Goal: Information Seeking & Learning: Learn about a topic

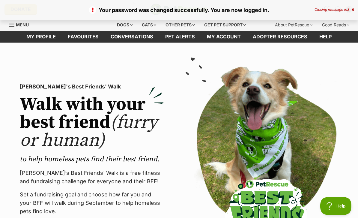
click at [354, 11] on icon at bounding box center [353, 10] width 3 height 4
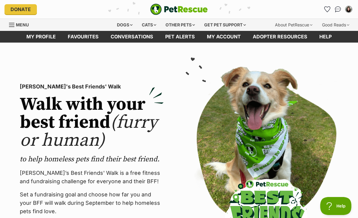
click at [127, 24] on div "Dogs" at bounding box center [125, 25] width 24 height 12
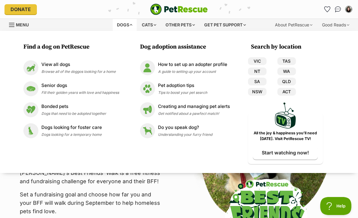
click at [291, 80] on link "QLD" at bounding box center [287, 82] width 19 height 8
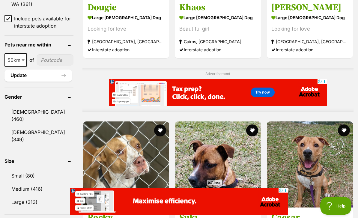
scroll to position [437, 0]
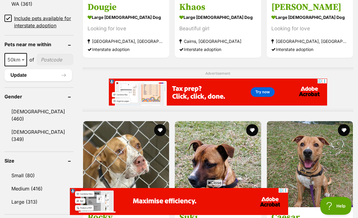
click at [6, 17] on input "Include pets available for interstate adoption" at bounding box center [8, 18] width 7 height 7
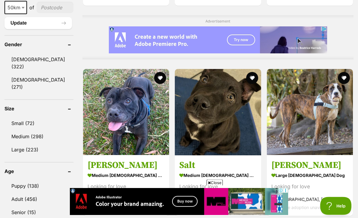
scroll to position [490, 0]
click at [14, 131] on link "Medium (298)" at bounding box center [39, 136] width 69 height 13
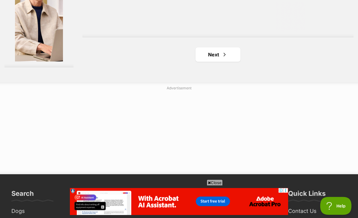
scroll to position [1460, 0]
click at [226, 62] on link "Next" at bounding box center [218, 54] width 45 height 14
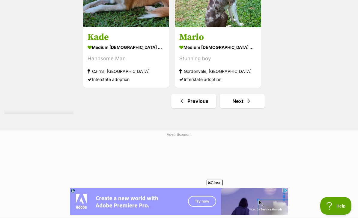
scroll to position [1342, 0]
click at [251, 108] on link "Next" at bounding box center [242, 101] width 45 height 14
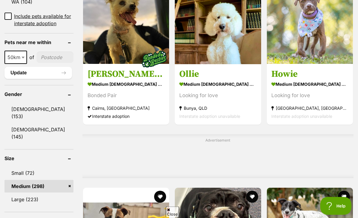
scroll to position [427, 0]
click at [43, 63] on input"] "postcode" at bounding box center [55, 57] width 37 height 11
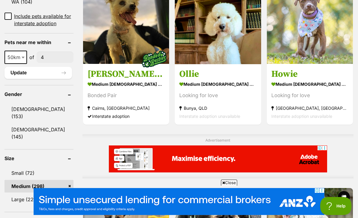
scroll to position [0, 0]
type input"] "4020"
click at [10, 62] on span "50km" at bounding box center [15, 57] width 21 height 8
select select "100"
click at [23, 79] on button "Update" at bounding box center [39, 73] width 68 height 12
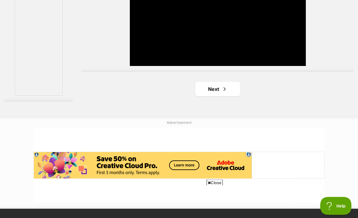
scroll to position [1427, 0]
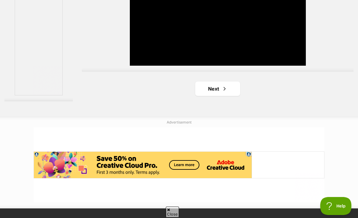
click at [228, 96] on link "Next" at bounding box center [217, 89] width 45 height 14
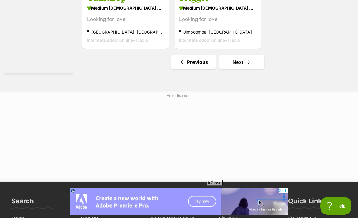
scroll to position [1382, 0]
click at [256, 69] on link "Next" at bounding box center [242, 62] width 45 height 14
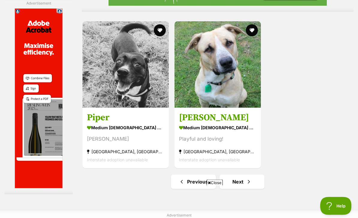
scroll to position [1318, 0]
click at [250, 189] on link "Next" at bounding box center [242, 182] width 45 height 14
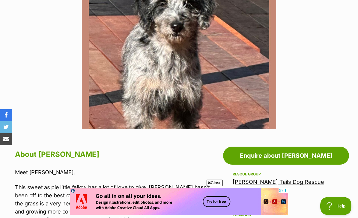
scroll to position [173, 0]
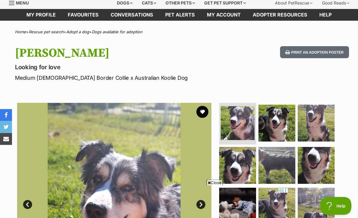
scroll to position [10, 0]
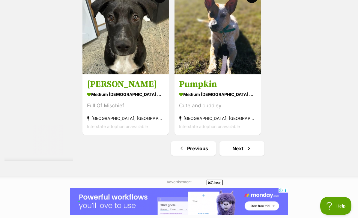
scroll to position [1309, 0]
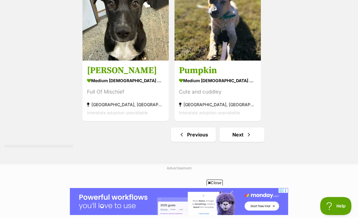
click at [253, 142] on link "Next" at bounding box center [242, 135] width 45 height 14
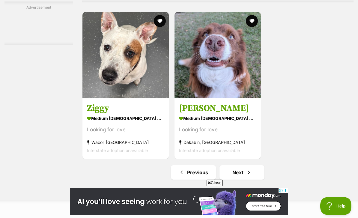
scroll to position [1291, 0]
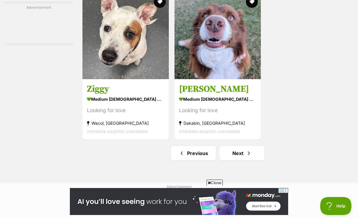
click at [242, 161] on link "Next" at bounding box center [242, 153] width 45 height 14
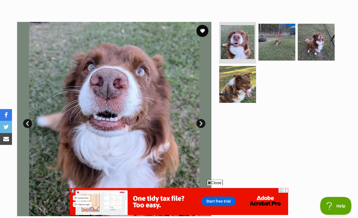
scroll to position [100, 0]
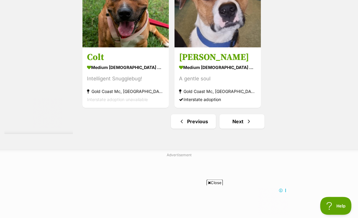
scroll to position [1408, 0]
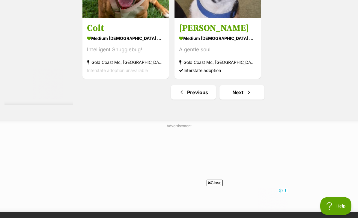
click at [253, 100] on link "Next" at bounding box center [242, 92] width 45 height 14
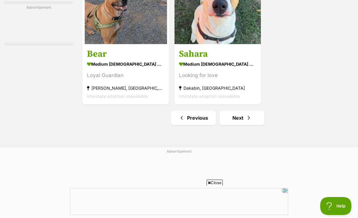
scroll to position [1330, 0]
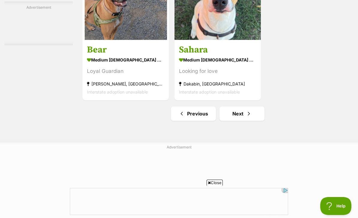
click at [246, 121] on link "Next" at bounding box center [242, 114] width 45 height 14
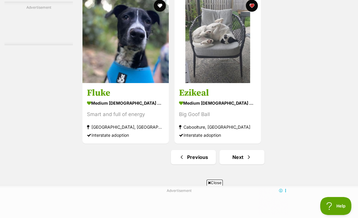
scroll to position [1306, 0]
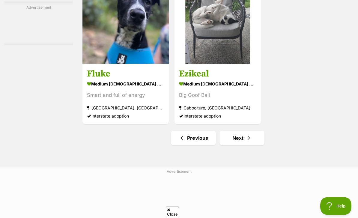
click at [256, 145] on link "Next" at bounding box center [242, 138] width 45 height 14
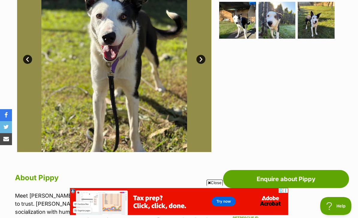
scroll to position [167, 0]
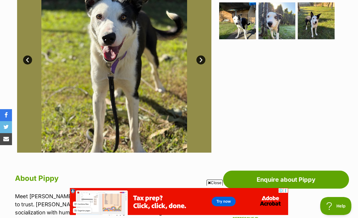
click at [202, 63] on link "Next" at bounding box center [201, 60] width 9 height 9
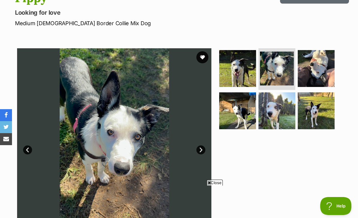
scroll to position [75, 0]
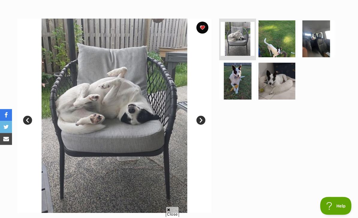
scroll to position [106, 0]
click at [286, 84] on img at bounding box center [277, 81] width 37 height 37
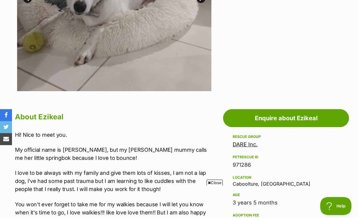
scroll to position [228, 0]
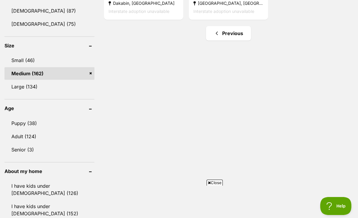
scroll to position [372, 0]
click at [52, 88] on link "Large (134)" at bounding box center [50, 86] width 90 height 13
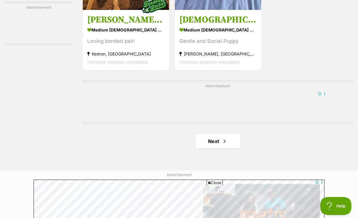
click at [237, 149] on link "Next" at bounding box center [218, 141] width 45 height 14
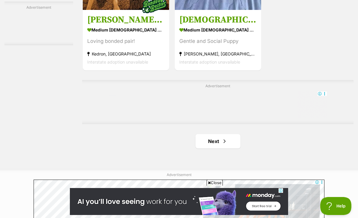
scroll to position [1303, 0]
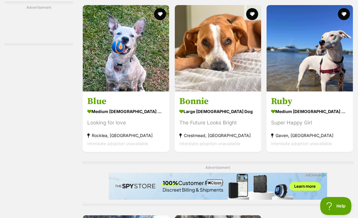
scroll to position [1068, 0]
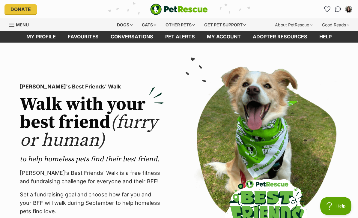
click at [128, 25] on div "Dogs" at bounding box center [125, 25] width 24 height 12
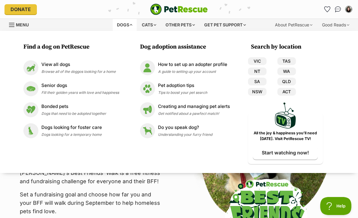
click at [291, 83] on link "QLD" at bounding box center [287, 82] width 19 height 8
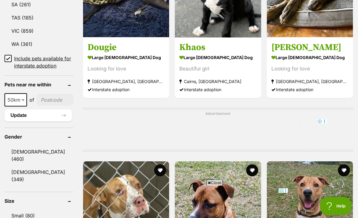
scroll to position [339, 0]
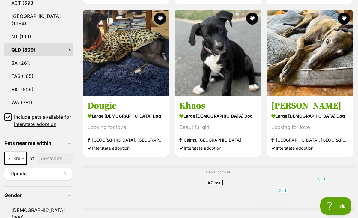
click at [5, 116] on input "Include pets available for interstate adoption" at bounding box center [8, 117] width 7 height 7
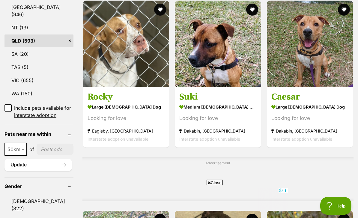
click at [51, 155] on input"] "postcode" at bounding box center [55, 149] width 37 height 11
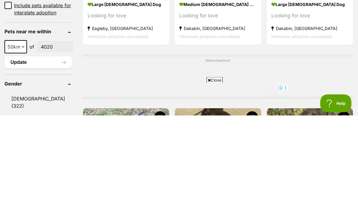
type input"] "4020"
click at [17, 146] on span "50km" at bounding box center [15, 150] width 21 height 8
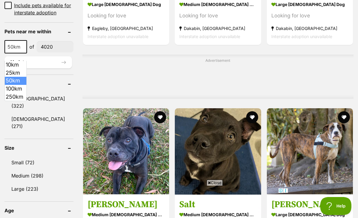
select select "100"
click at [47, 68] on button "Update" at bounding box center [39, 62] width 68 height 12
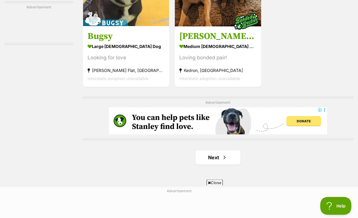
scroll to position [1285, 0]
click at [233, 165] on link "Next" at bounding box center [218, 157] width 45 height 14
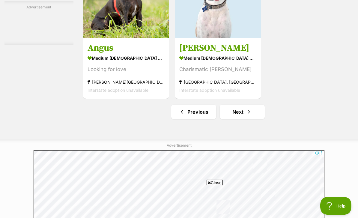
scroll to position [1331, 0]
click at [256, 119] on link "Next" at bounding box center [242, 112] width 45 height 14
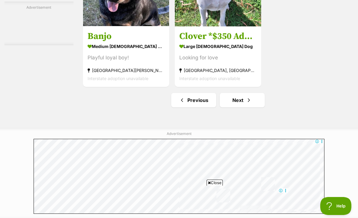
scroll to position [1400, 0]
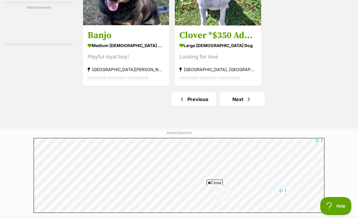
click at [253, 107] on link "Next" at bounding box center [242, 99] width 45 height 14
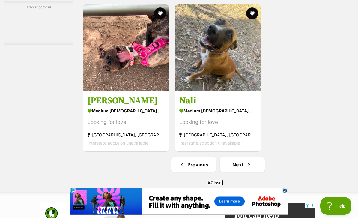
scroll to position [1310, 0]
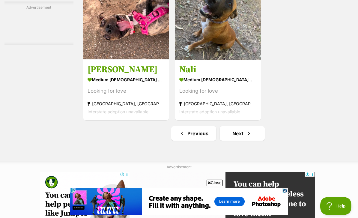
click at [254, 141] on link "Next" at bounding box center [242, 133] width 45 height 14
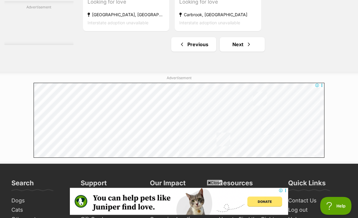
scroll to position [1399, 0]
click at [242, 52] on link "Next" at bounding box center [242, 44] width 45 height 14
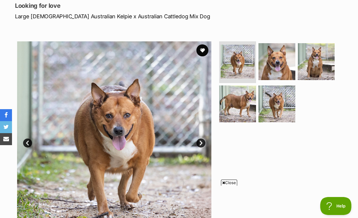
click at [245, 105] on img at bounding box center [237, 104] width 37 height 37
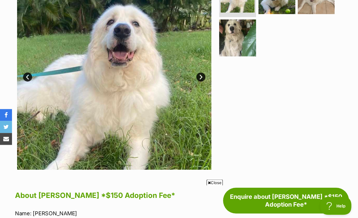
scroll to position [137, 0]
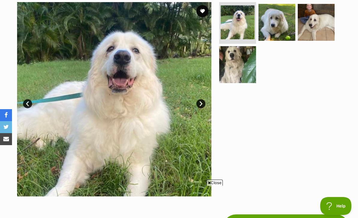
click at [203, 99] on link "Next" at bounding box center [201, 103] width 9 height 9
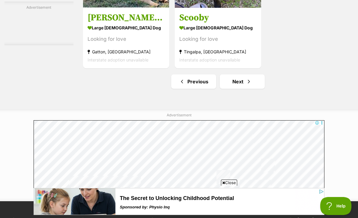
scroll to position [1434, 0]
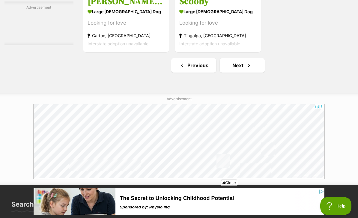
click at [242, 73] on link "Next" at bounding box center [242, 65] width 45 height 14
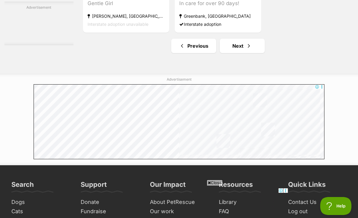
scroll to position [1398, 0]
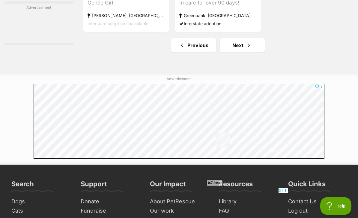
click at [248, 49] on span "Next page" at bounding box center [249, 45] width 6 height 7
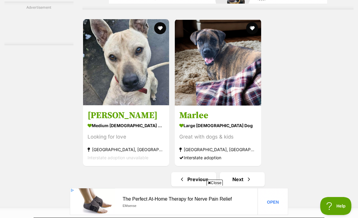
scroll to position [1266, 0]
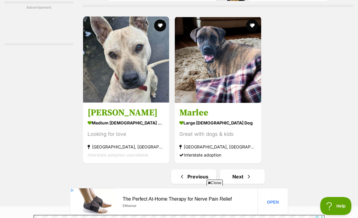
click at [252, 184] on link "Next" at bounding box center [242, 177] width 45 height 14
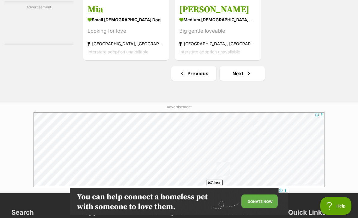
scroll to position [1425, 0]
click at [250, 81] on link "Next" at bounding box center [242, 73] width 45 height 14
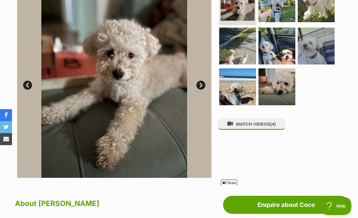
scroll to position [140, 0]
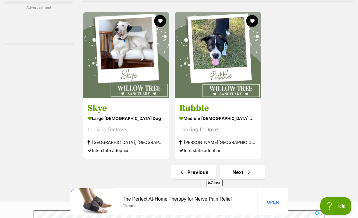
scroll to position [1272, 0]
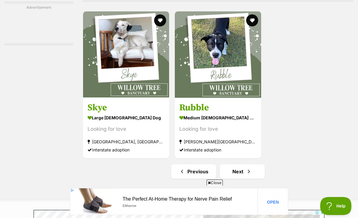
click at [251, 179] on link "Next" at bounding box center [242, 171] width 45 height 14
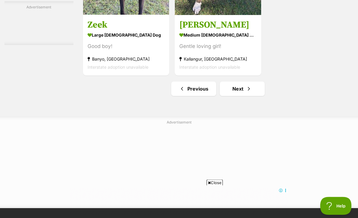
scroll to position [1354, 0]
click at [253, 96] on link "Next" at bounding box center [242, 89] width 45 height 14
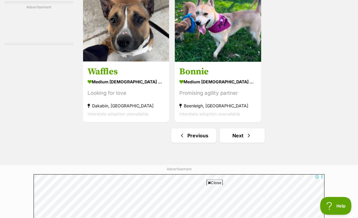
scroll to position [1363, 0]
click at [257, 143] on link "Next" at bounding box center [242, 135] width 45 height 14
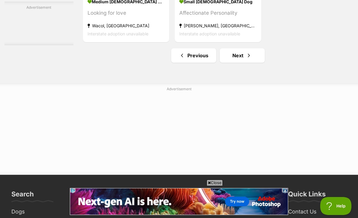
scroll to position [1388, 0]
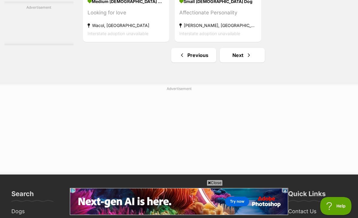
click at [258, 62] on link "Next" at bounding box center [242, 55] width 45 height 14
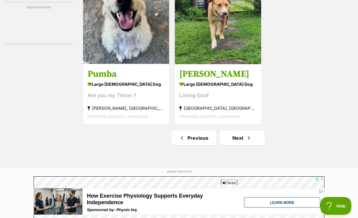
scroll to position [1305, 0]
click at [257, 145] on link "Next" at bounding box center [242, 138] width 45 height 14
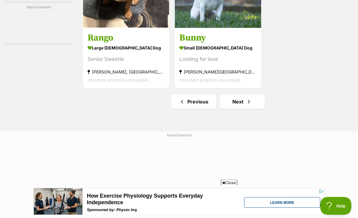
scroll to position [1397, 0]
click at [251, 109] on link "Next" at bounding box center [242, 102] width 45 height 14
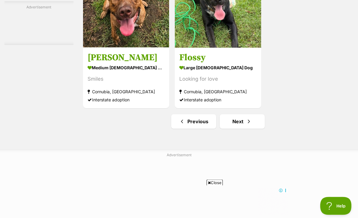
scroll to position [1299, 0]
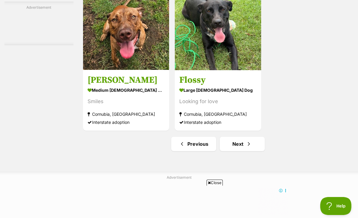
click at [256, 151] on link "Next" at bounding box center [242, 144] width 45 height 14
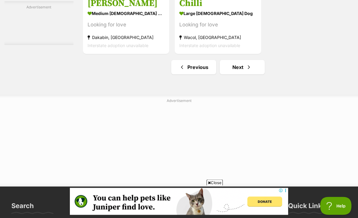
scroll to position [1376, 0]
click at [260, 74] on link "Next" at bounding box center [242, 67] width 45 height 14
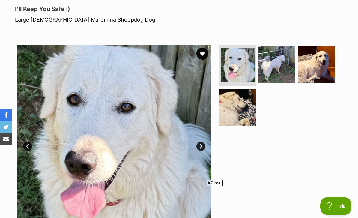
scroll to position [80, 0]
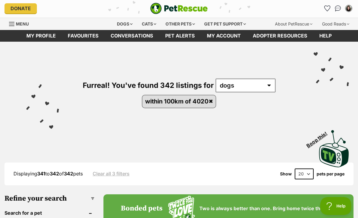
scroll to position [2, 0]
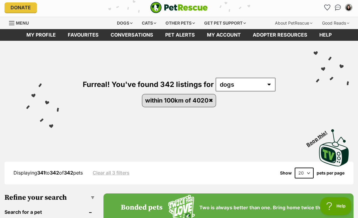
click at [294, 39] on link "Adopter resources" at bounding box center [280, 35] width 67 height 12
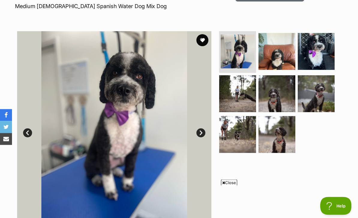
scroll to position [98, 0]
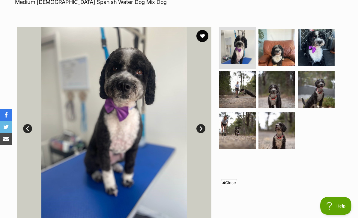
click at [202, 131] on link "Next" at bounding box center [201, 129] width 9 height 9
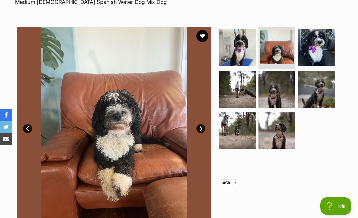
click at [202, 131] on link "Next" at bounding box center [201, 128] width 9 height 9
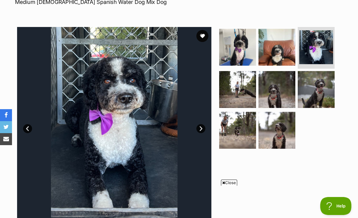
click at [202, 128] on link "Next" at bounding box center [201, 128] width 9 height 9
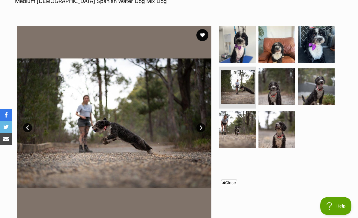
scroll to position [90, 0]
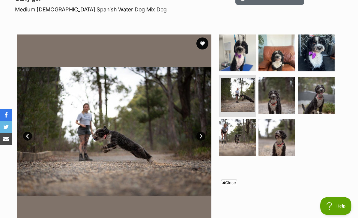
click at [202, 137] on link "Next" at bounding box center [201, 136] width 9 height 9
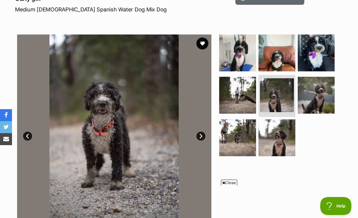
click at [199, 141] on img at bounding box center [114, 132] width 194 height 194
click at [201, 137] on link "Next" at bounding box center [201, 136] width 9 height 9
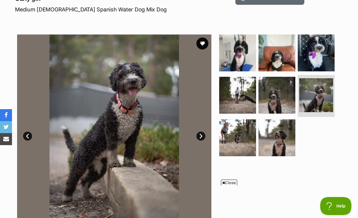
click at [205, 134] on link "Next" at bounding box center [201, 136] width 9 height 9
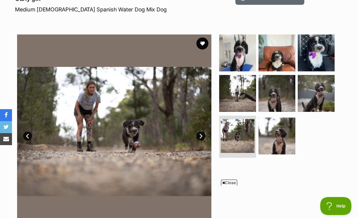
click at [204, 135] on link "Next" at bounding box center [201, 136] width 9 height 9
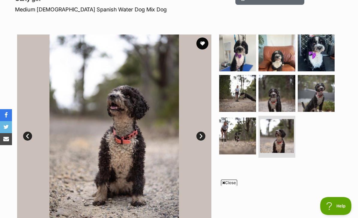
click at [205, 135] on link "Next" at bounding box center [201, 136] width 9 height 9
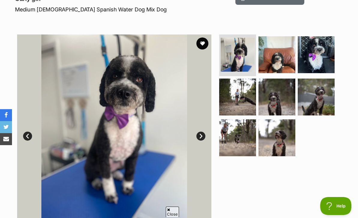
click at [201, 139] on link "Next" at bounding box center [201, 136] width 9 height 9
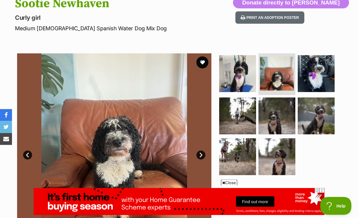
scroll to position [65, 0]
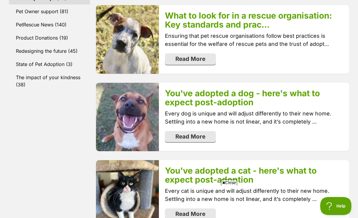
scroll to position [336, 0]
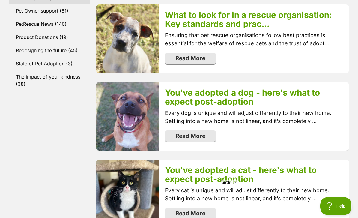
click at [312, 88] on link "You've adopted a dog - here's what to expect post-adoption" at bounding box center [242, 97] width 155 height 19
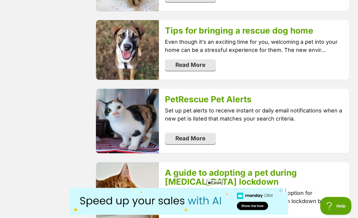
scroll to position [631, 0]
click at [206, 59] on link "Read More" at bounding box center [190, 64] width 51 height 11
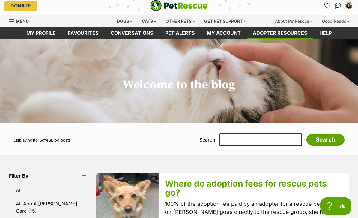
scroll to position [0, 0]
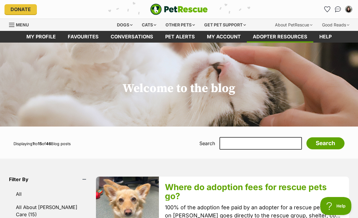
click at [119, 22] on div "Dogs" at bounding box center [125, 25] width 24 height 12
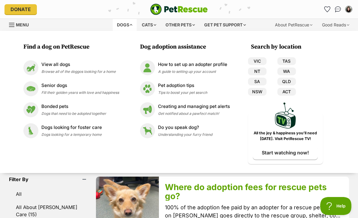
click at [187, 86] on p "Pet adoption tips" at bounding box center [182, 85] width 49 height 7
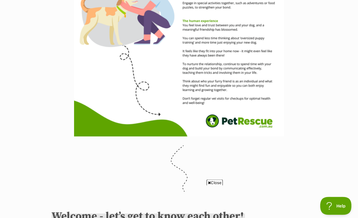
scroll to position [1126, 0]
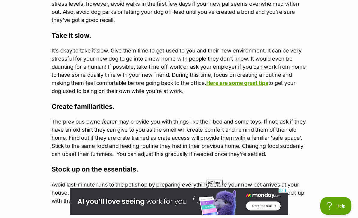
scroll to position [740, 0]
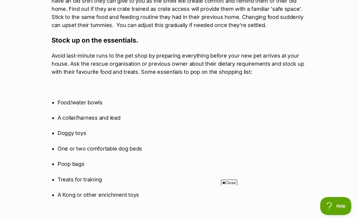
scroll to position [858, 0]
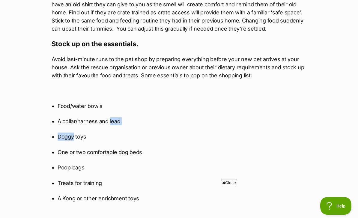
click at [340, 139] on div "What's happening at PetRescue Last updated: 6 Mar, 2025 Published on: 23 Jun, 2…" at bounding box center [179, 214] width 358 height 2035
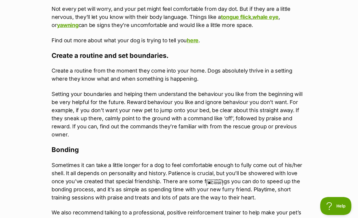
scroll to position [1512, 0]
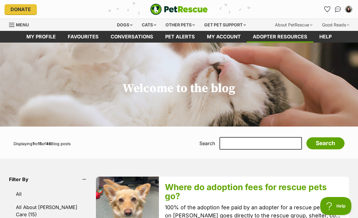
click at [122, 24] on div "Dogs" at bounding box center [125, 25] width 24 height 12
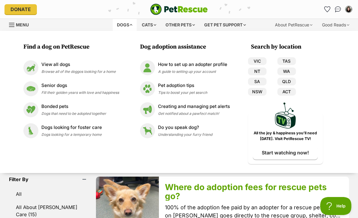
click at [29, 67] on img at bounding box center [30, 67] width 15 height 15
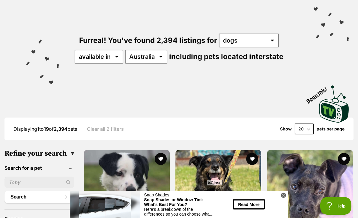
scroll to position [42, 0]
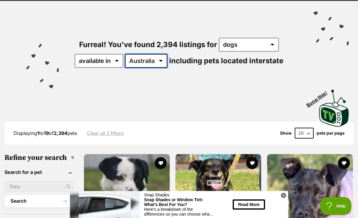
click at [155, 60] on select "Australia ACT NSW NT QLD SA TAS VIC WA" at bounding box center [146, 61] width 42 height 14
select select "QLD"
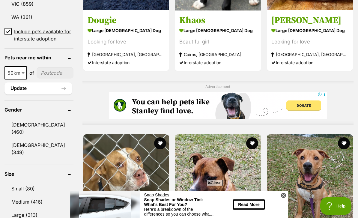
click at [9, 35] on input "Include pets available for interstate adoption" at bounding box center [8, 31] width 7 height 7
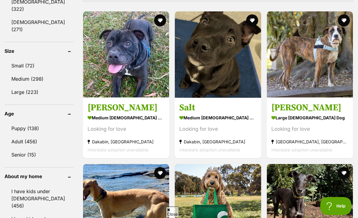
click at [16, 75] on link "Medium (298)" at bounding box center [39, 79] width 69 height 13
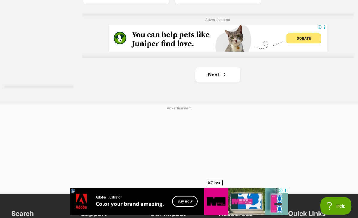
scroll to position [1368, 0]
click at [224, 82] on link "Next" at bounding box center [218, 75] width 45 height 14
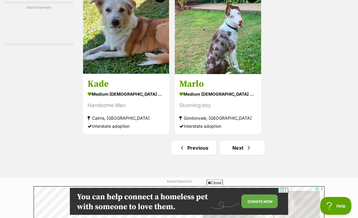
scroll to position [1295, 0]
click at [245, 155] on link "Next" at bounding box center [242, 148] width 45 height 14
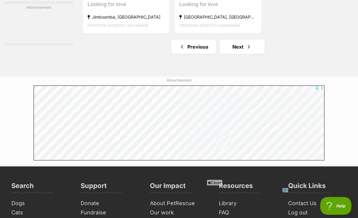
scroll to position [1452, 0]
click at [246, 54] on link "Next" at bounding box center [242, 47] width 45 height 14
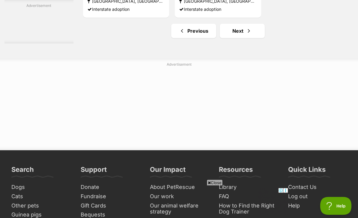
scroll to position [1412, 0]
click at [250, 38] on link "Next" at bounding box center [242, 31] width 45 height 14
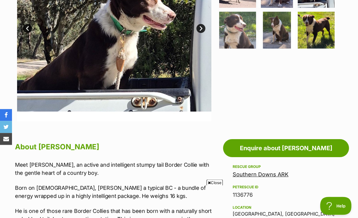
scroll to position [189, 0]
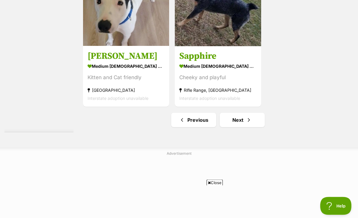
scroll to position [1323, 0]
click at [252, 127] on link "Next" at bounding box center [242, 120] width 45 height 14
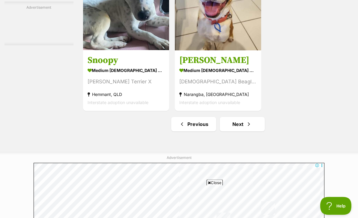
scroll to position [1375, 0]
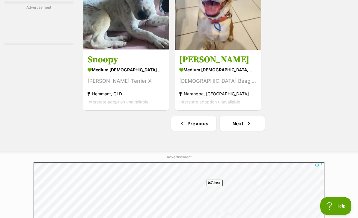
click at [248, 131] on link "Next" at bounding box center [242, 123] width 45 height 14
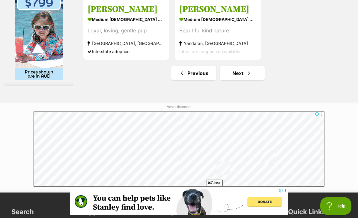
scroll to position [1400, 0]
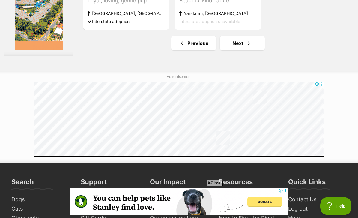
click at [251, 50] on link "Next" at bounding box center [242, 43] width 45 height 14
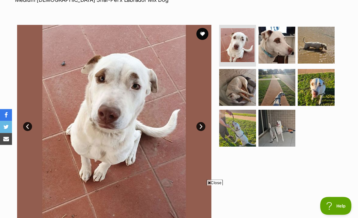
scroll to position [100, 0]
click at [286, 58] on img at bounding box center [277, 45] width 37 height 37
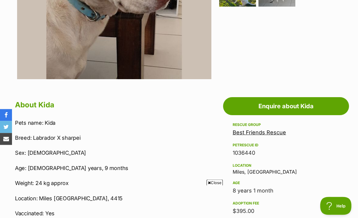
scroll to position [238, 0]
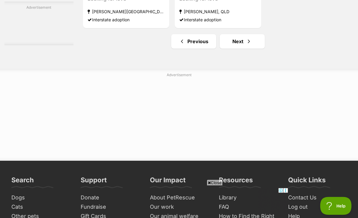
scroll to position [1402, 0]
click at [249, 49] on link "Next" at bounding box center [242, 41] width 45 height 14
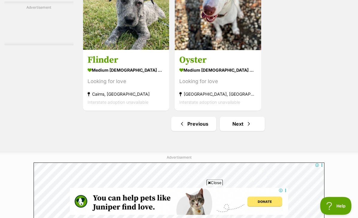
scroll to position [1375, 0]
click at [242, 131] on link "Next" at bounding box center [242, 124] width 45 height 14
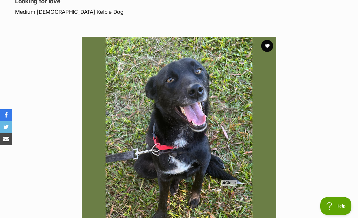
scroll to position [88, 0]
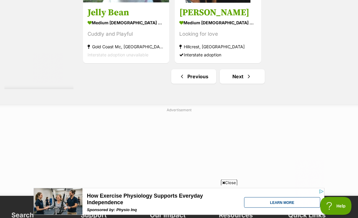
scroll to position [1367, 0]
click at [256, 84] on link "Next" at bounding box center [242, 76] width 45 height 14
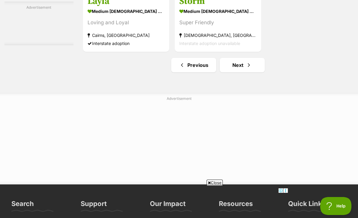
scroll to position [1382, 0]
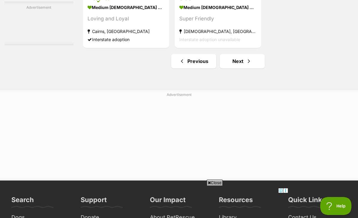
click at [248, 68] on link "Next" at bounding box center [242, 61] width 45 height 14
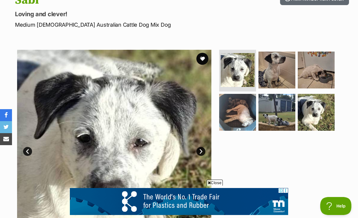
click at [320, 110] on img at bounding box center [316, 112] width 37 height 37
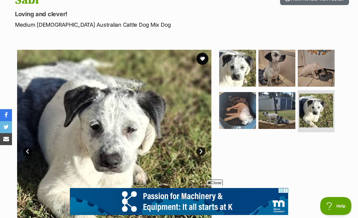
click at [278, 115] on img at bounding box center [277, 110] width 37 height 37
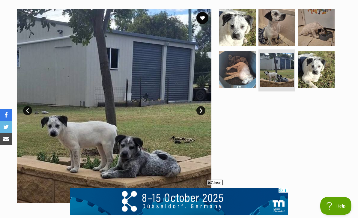
scroll to position [98, 0]
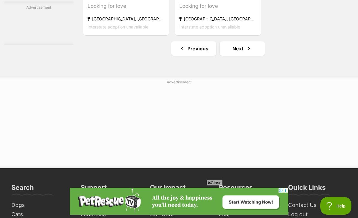
scroll to position [1450, 0]
click at [254, 56] on link "Next" at bounding box center [242, 48] width 45 height 14
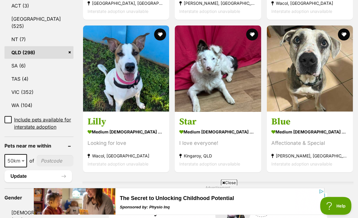
scroll to position [323, 0]
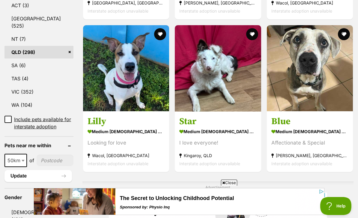
click at [20, 165] on span "50km" at bounding box center [15, 160] width 21 height 8
select select "100"
click at [52, 166] on input"] "postcode" at bounding box center [56, 160] width 35 height 11
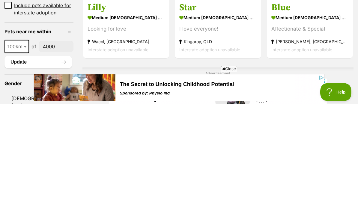
type input"] "4000"
click at [41, 170] on button "Update" at bounding box center [39, 176] width 68 height 12
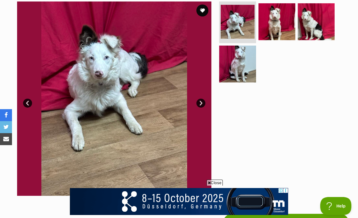
click at [251, 71] on img at bounding box center [237, 64] width 37 height 37
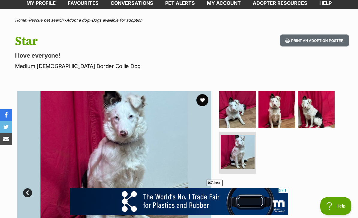
scroll to position [33, 0]
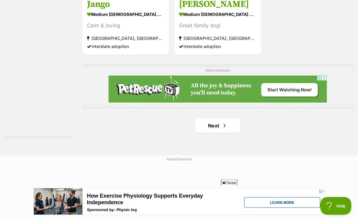
scroll to position [1331, 0]
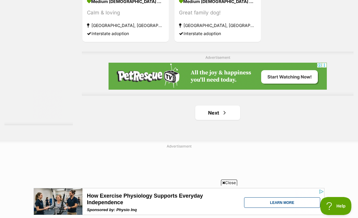
click at [230, 120] on link "Next" at bounding box center [217, 113] width 45 height 14
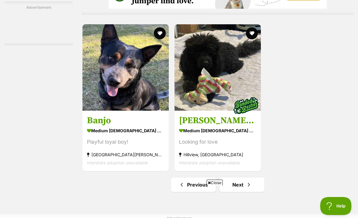
scroll to position [1278, 0]
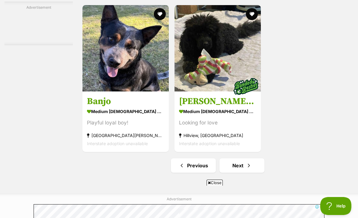
click at [259, 173] on link "Next" at bounding box center [242, 165] width 45 height 14
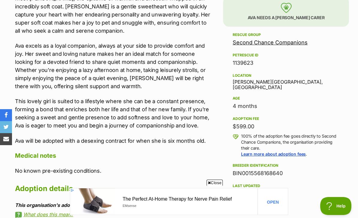
scroll to position [364, 0]
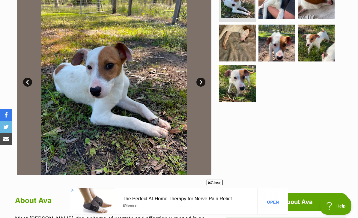
click at [205, 83] on link "Next" at bounding box center [201, 82] width 9 height 9
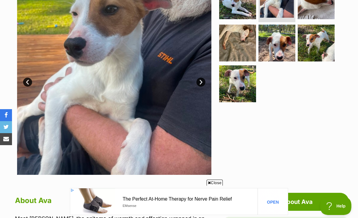
click at [201, 83] on link "Next" at bounding box center [201, 82] width 9 height 9
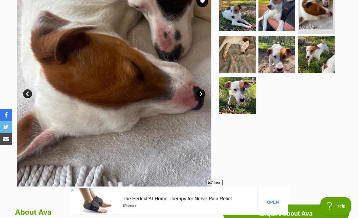
scroll to position [132, 0]
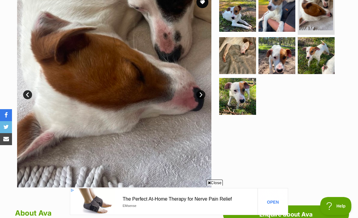
click at [203, 95] on link "Next" at bounding box center [201, 94] width 9 height 9
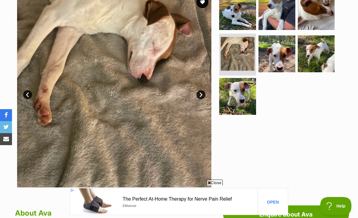
click at [203, 97] on link "Next" at bounding box center [201, 94] width 9 height 9
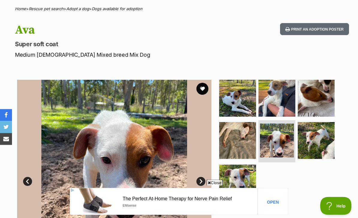
scroll to position [0, 0]
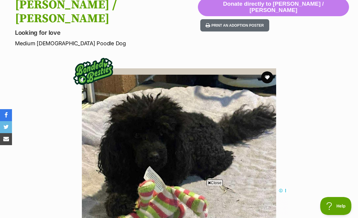
scroll to position [56, 0]
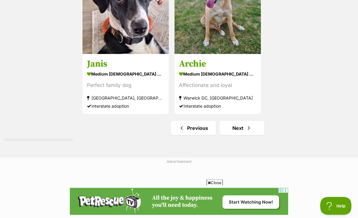
scroll to position [1372, 0]
click at [254, 135] on link "Next" at bounding box center [242, 128] width 45 height 14
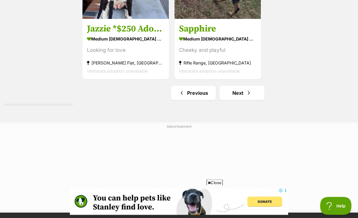
scroll to position [1351, 0]
click at [256, 100] on link "Next" at bounding box center [242, 93] width 45 height 14
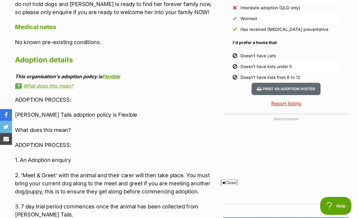
scroll to position [572, 0]
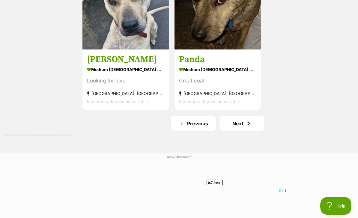
scroll to position [1326, 0]
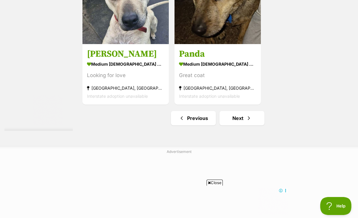
click at [256, 125] on link "Next" at bounding box center [242, 118] width 45 height 14
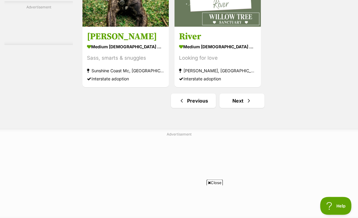
scroll to position [1413, 0]
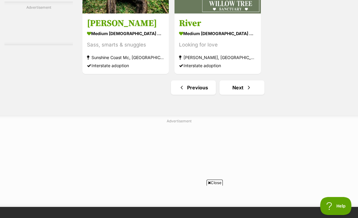
click at [252, 95] on link "Next" at bounding box center [242, 87] width 45 height 14
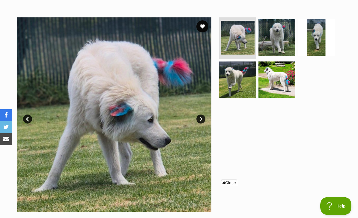
scroll to position [106, 0]
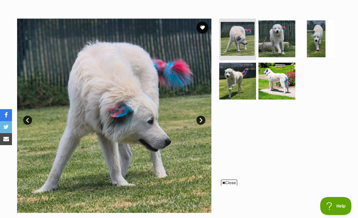
click at [201, 123] on link "Next" at bounding box center [201, 120] width 9 height 9
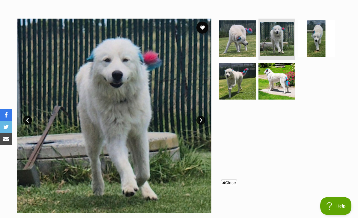
click at [201, 120] on link "Next" at bounding box center [201, 120] width 9 height 9
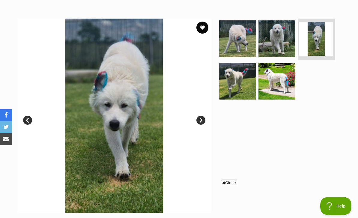
click at [203, 121] on link "Next" at bounding box center [201, 120] width 9 height 9
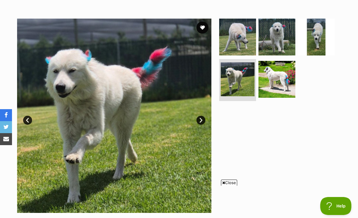
click at [204, 123] on link "Next" at bounding box center [201, 120] width 9 height 9
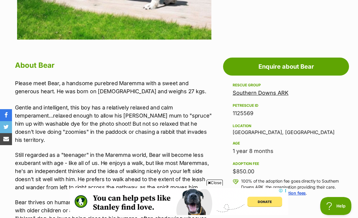
scroll to position [275, 0]
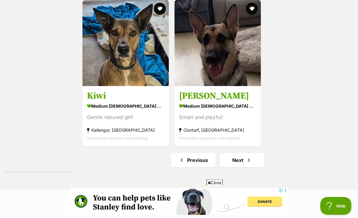
scroll to position [1328, 0]
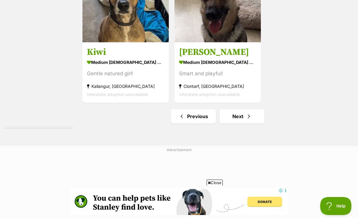
click at [253, 124] on link "Next" at bounding box center [242, 116] width 45 height 14
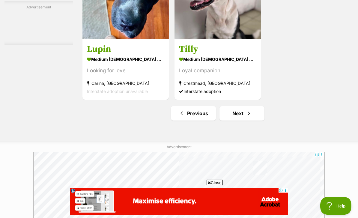
scroll to position [1331, 0]
click at [250, 121] on link "Next" at bounding box center [242, 113] width 45 height 14
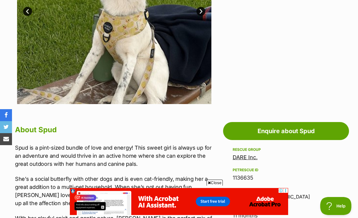
scroll to position [147, 0]
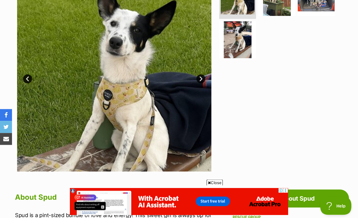
click at [209, 78] on img at bounding box center [114, 74] width 194 height 194
click at [200, 77] on link "Next" at bounding box center [201, 79] width 9 height 9
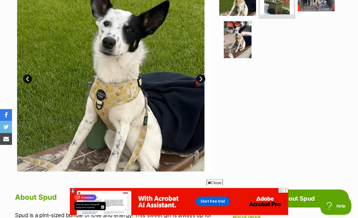
scroll to position [148, 0]
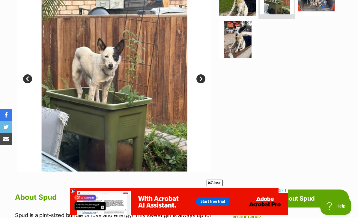
click at [199, 80] on link "Next" at bounding box center [201, 78] width 9 height 9
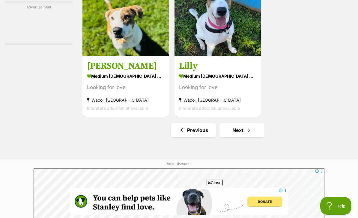
scroll to position [1370, 0]
click at [248, 134] on span "Next page" at bounding box center [249, 130] width 6 height 7
